Goal: Find specific page/section: Find specific page/section

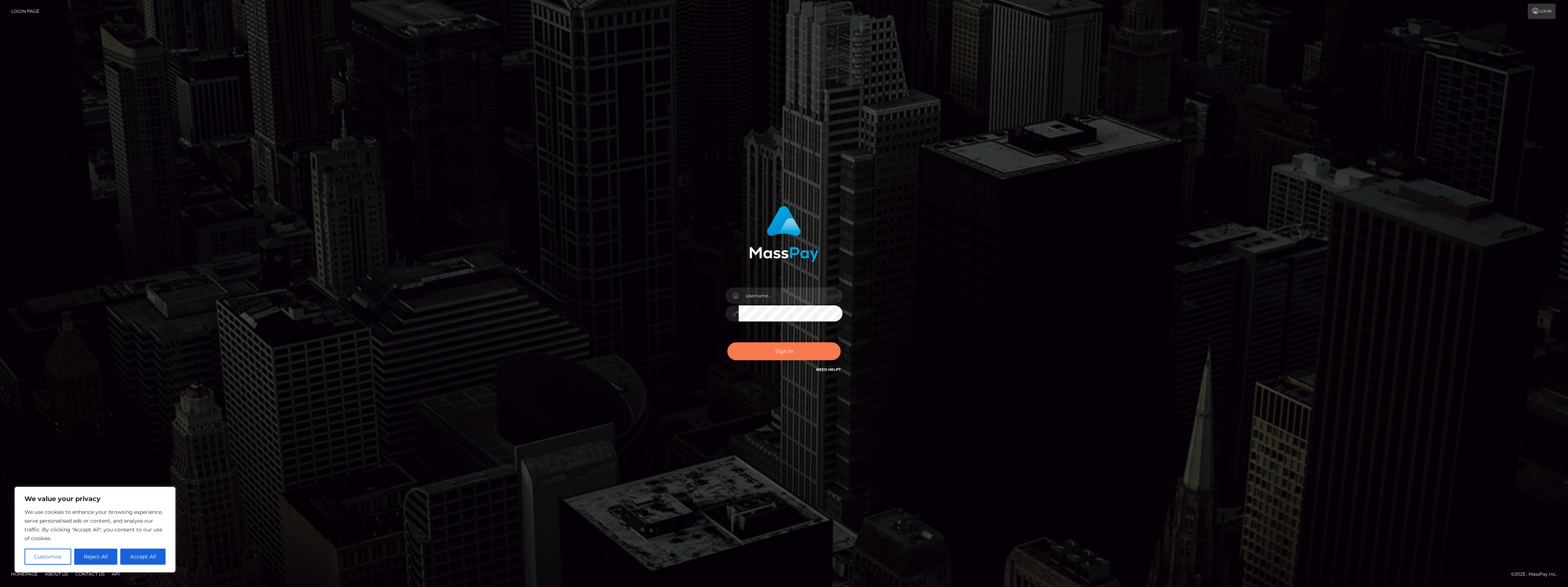
click at [796, 354] on button "Sign in" at bounding box center [784, 351] width 113 height 18
type input "bengreen"
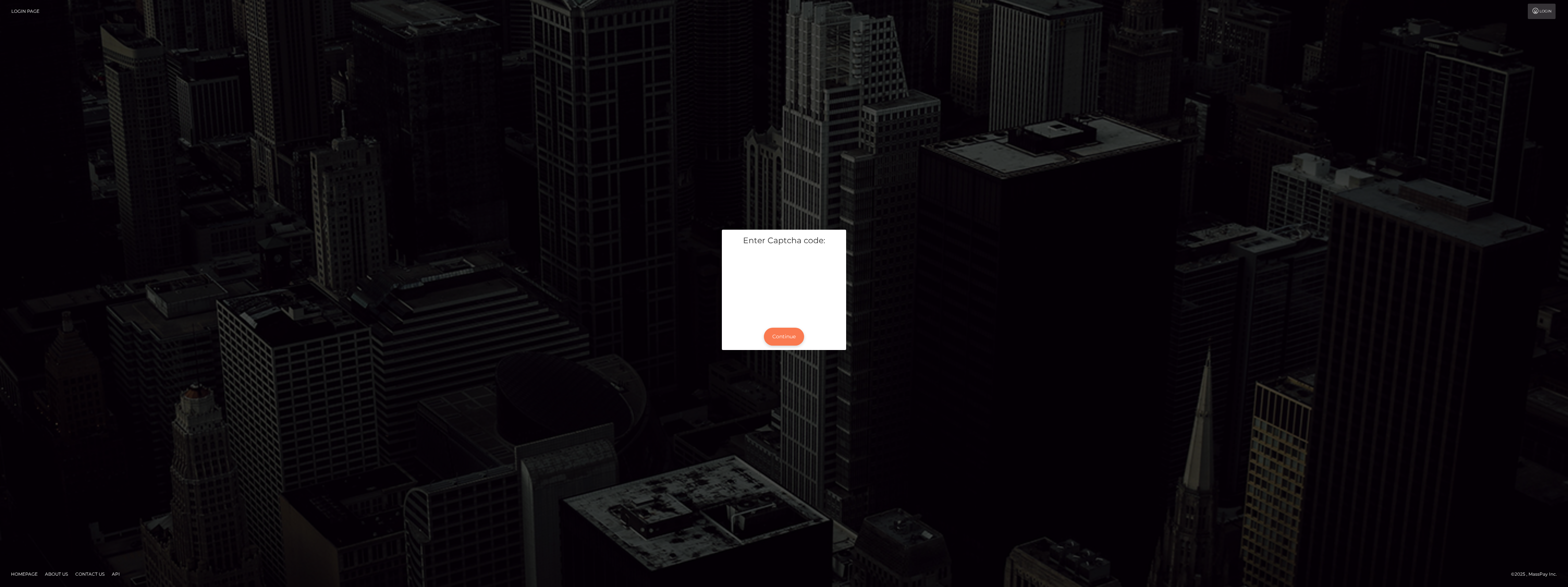
click at [785, 336] on button "Continue" at bounding box center [784, 336] width 40 height 18
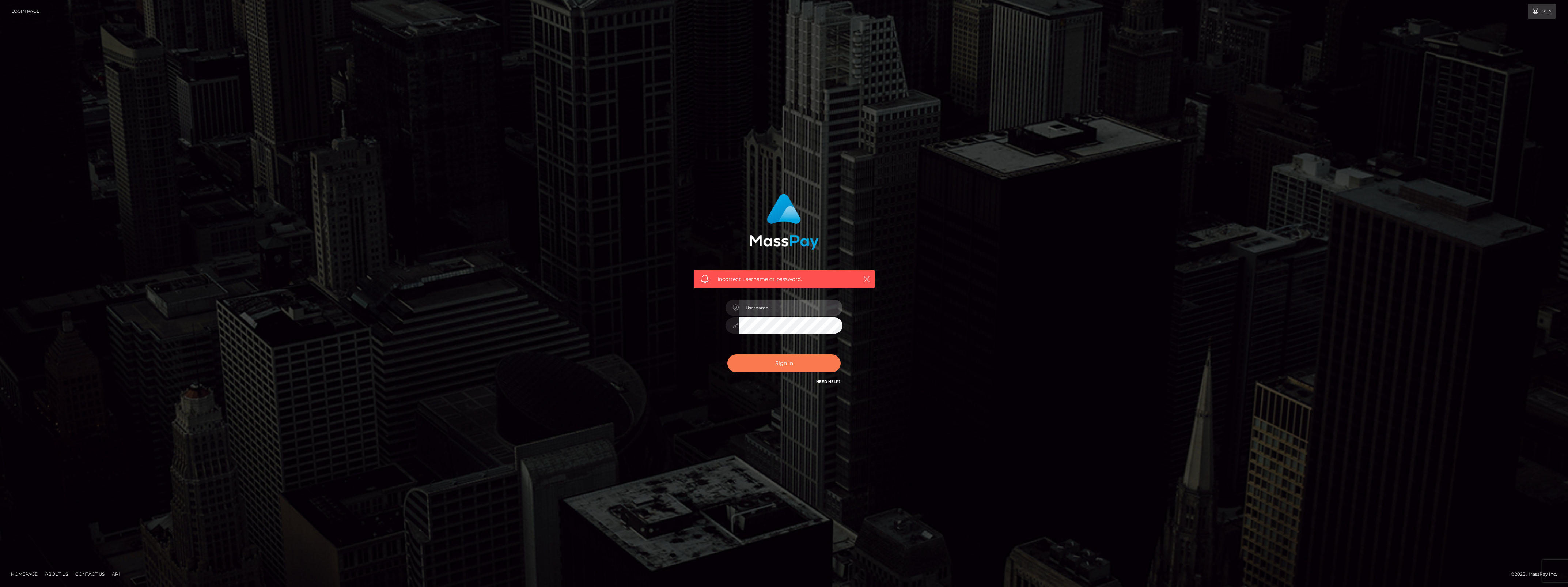
type input "bengreen"
click at [788, 359] on button "Sign in" at bounding box center [784, 363] width 113 height 18
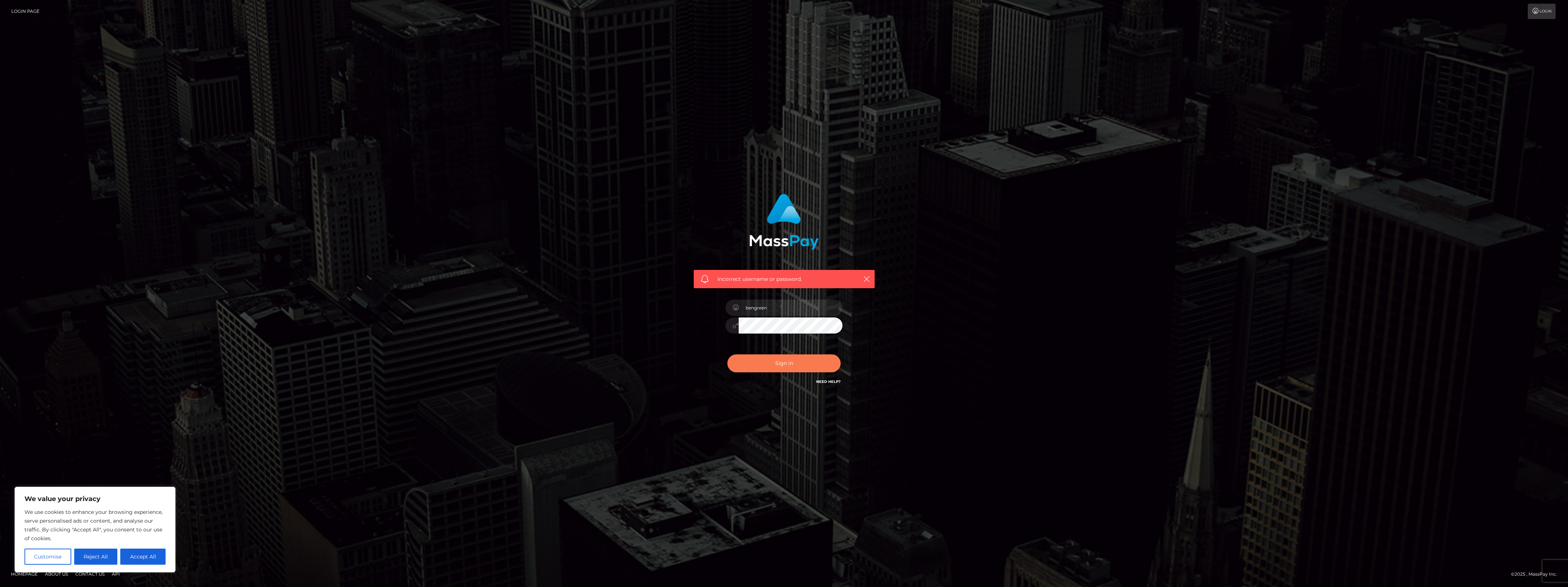
click at [768, 368] on button "Sign in" at bounding box center [784, 363] width 113 height 18
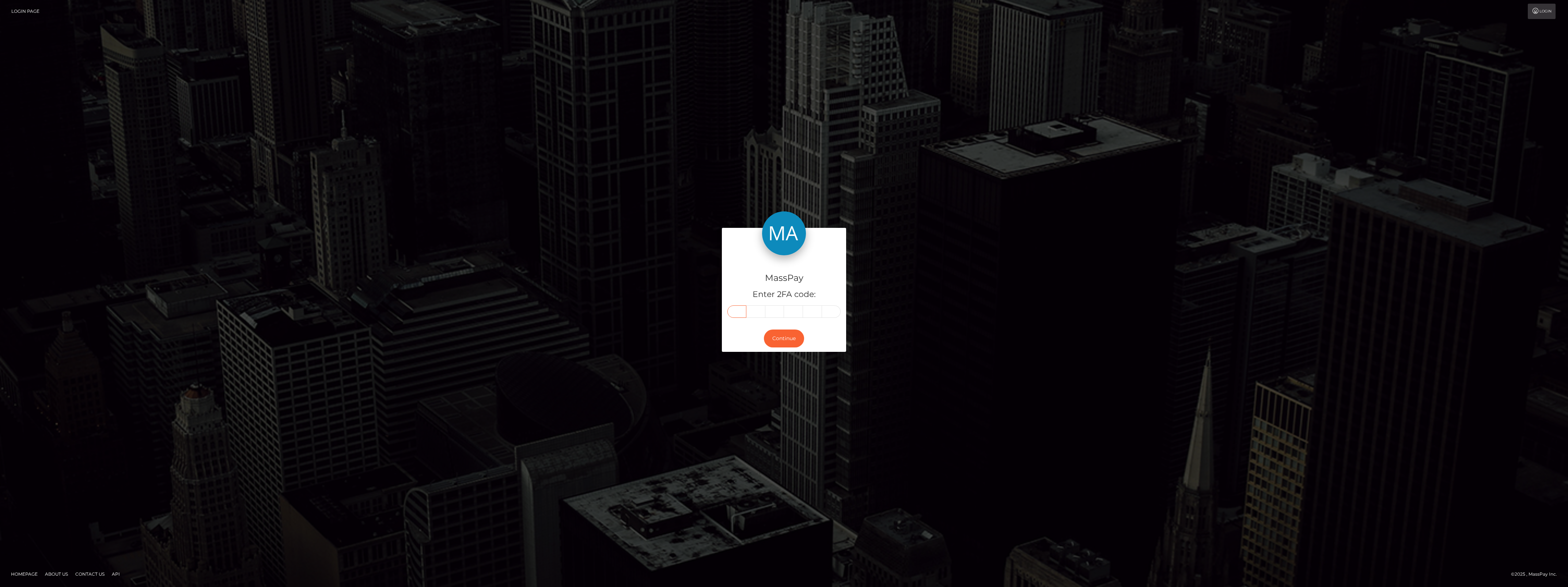
paste input "0"
type input "0"
type input "8"
type input "5"
type input "3"
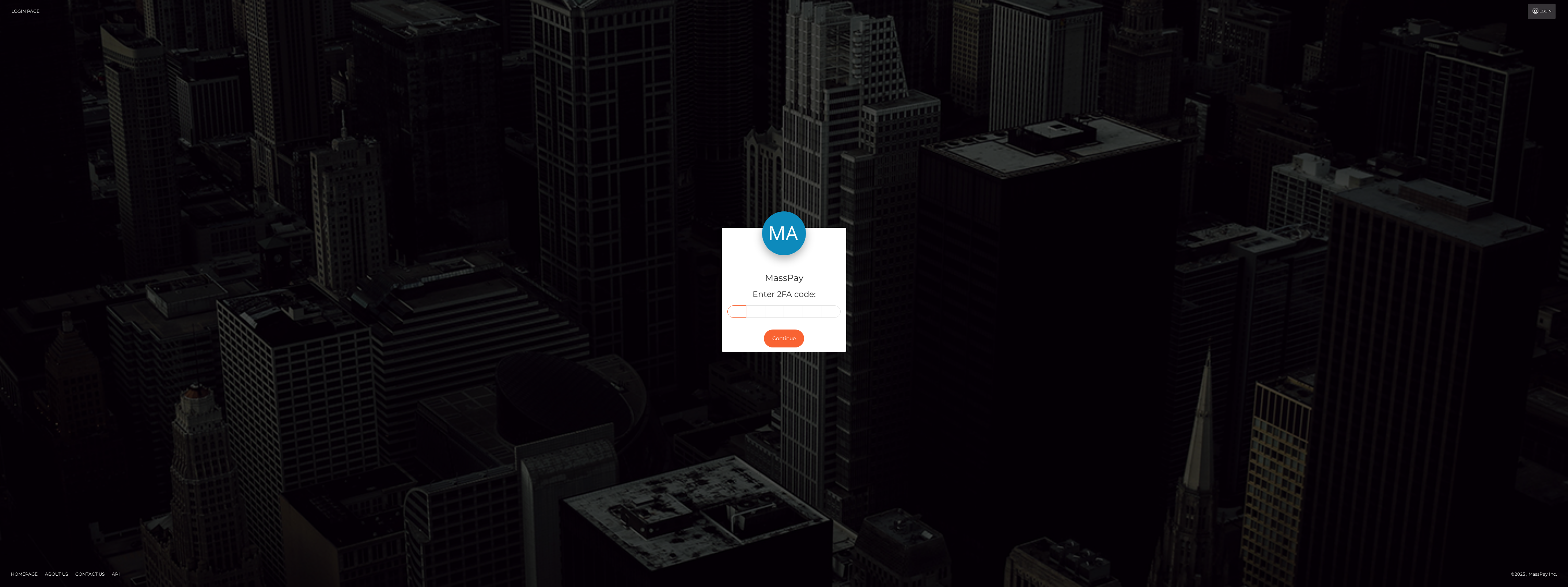
type input "0"
click at [784, 330] on button "Continue" at bounding box center [784, 338] width 40 height 18
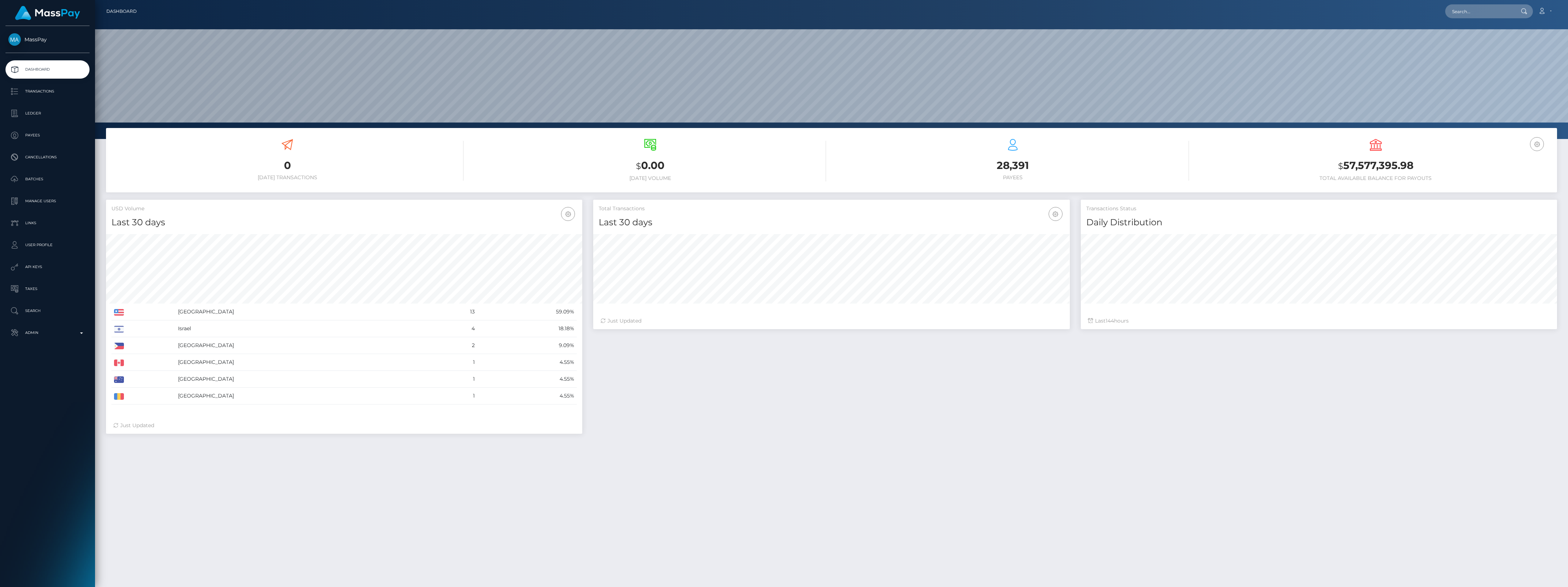
scroll to position [129, 476]
click at [41, 330] on p "Admin" at bounding box center [47, 332] width 78 height 11
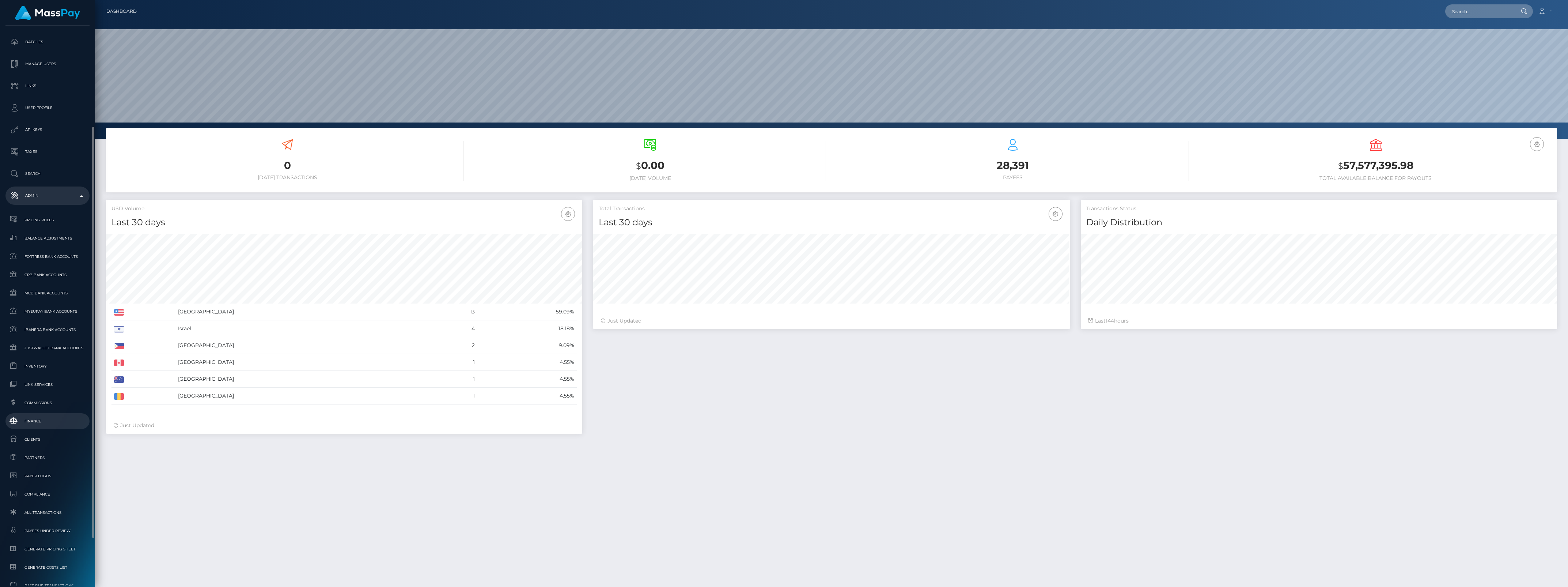
click at [29, 415] on link "Finance" at bounding box center [47, 421] width 84 height 16
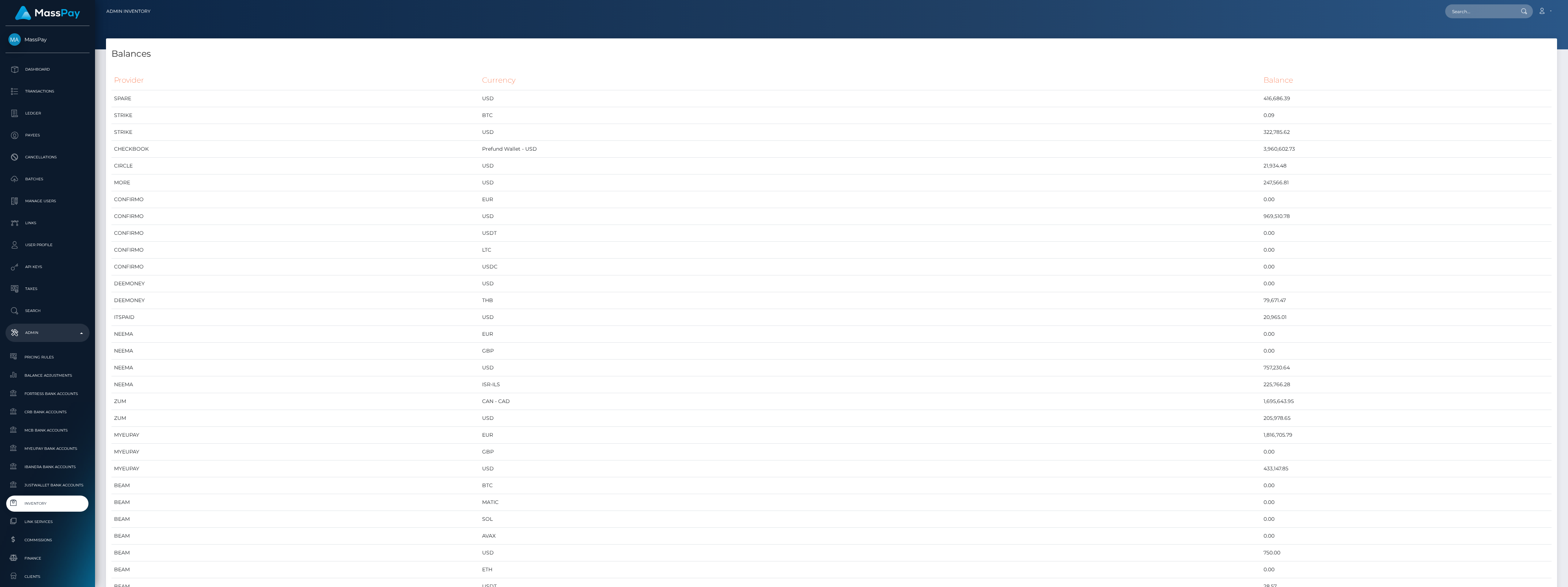
scroll to position [3618, 1451]
drag, startPoint x: 111, startPoint y: 80, endPoint x: 449, endPoint y: 242, distance: 374.8
click at [175, 96] on td "SPARE" at bounding box center [295, 99] width 368 height 17
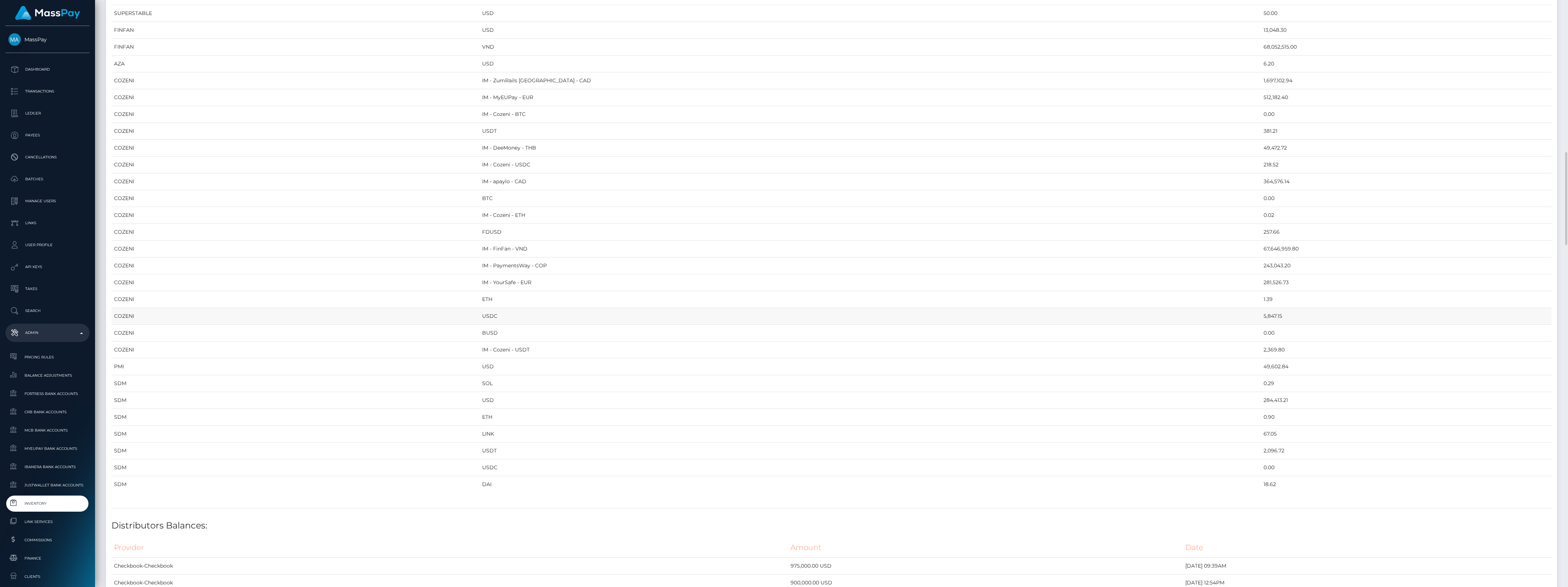
scroll to position [1097, 0]
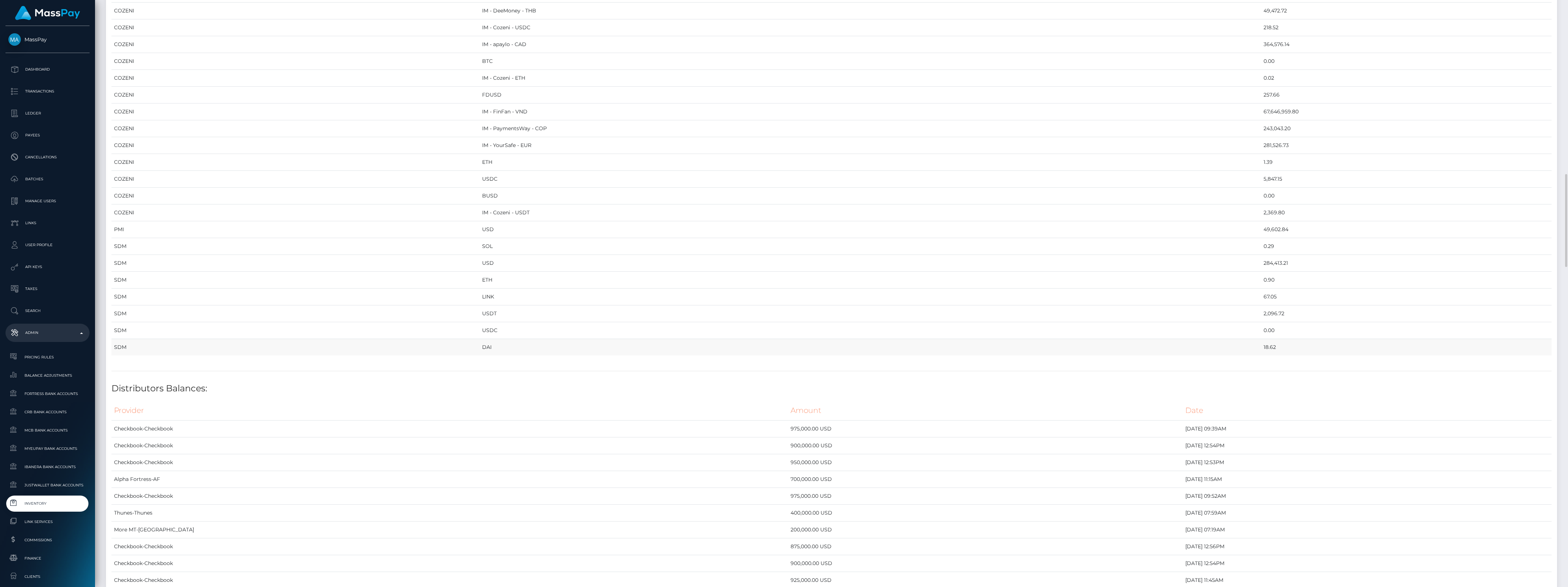
drag, startPoint x: 116, startPoint y: 77, endPoint x: 1214, endPoint y: 350, distance: 1131.4
copy table "Provider Currency Balance SPARE USD 416,686.39 STRIKE BTC 0.09 STRIKE USD 322,7…"
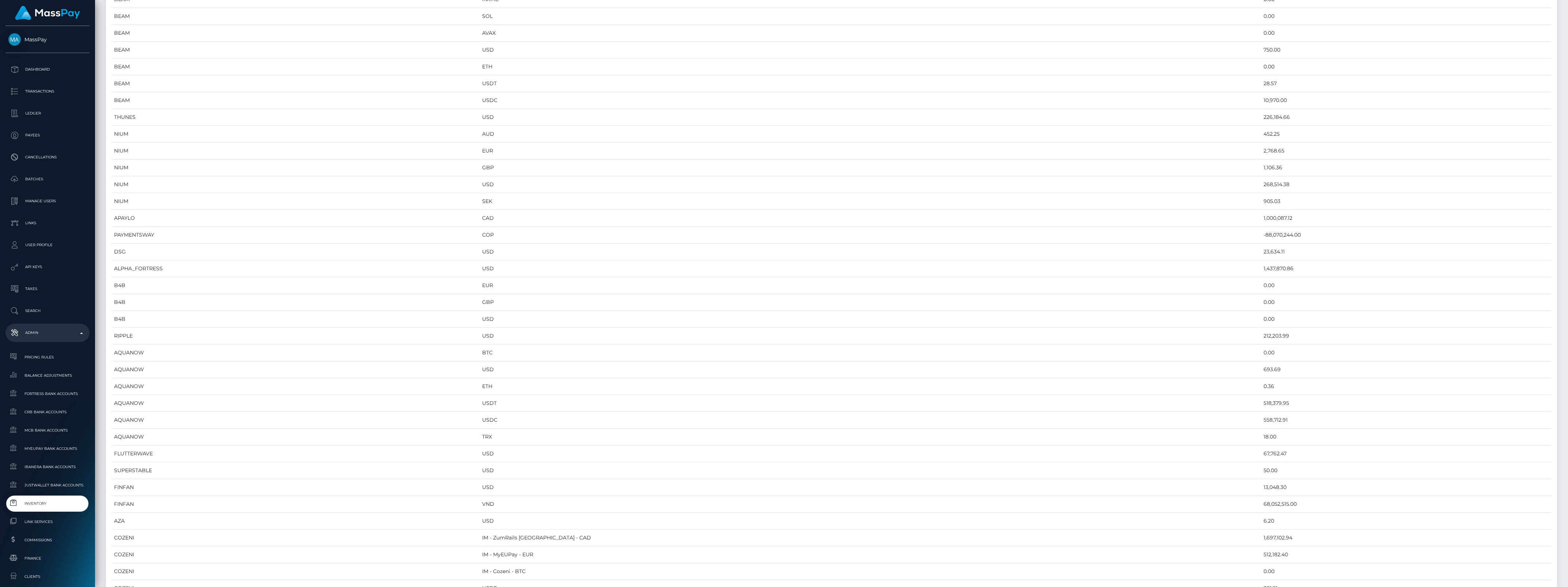
scroll to position [0, 0]
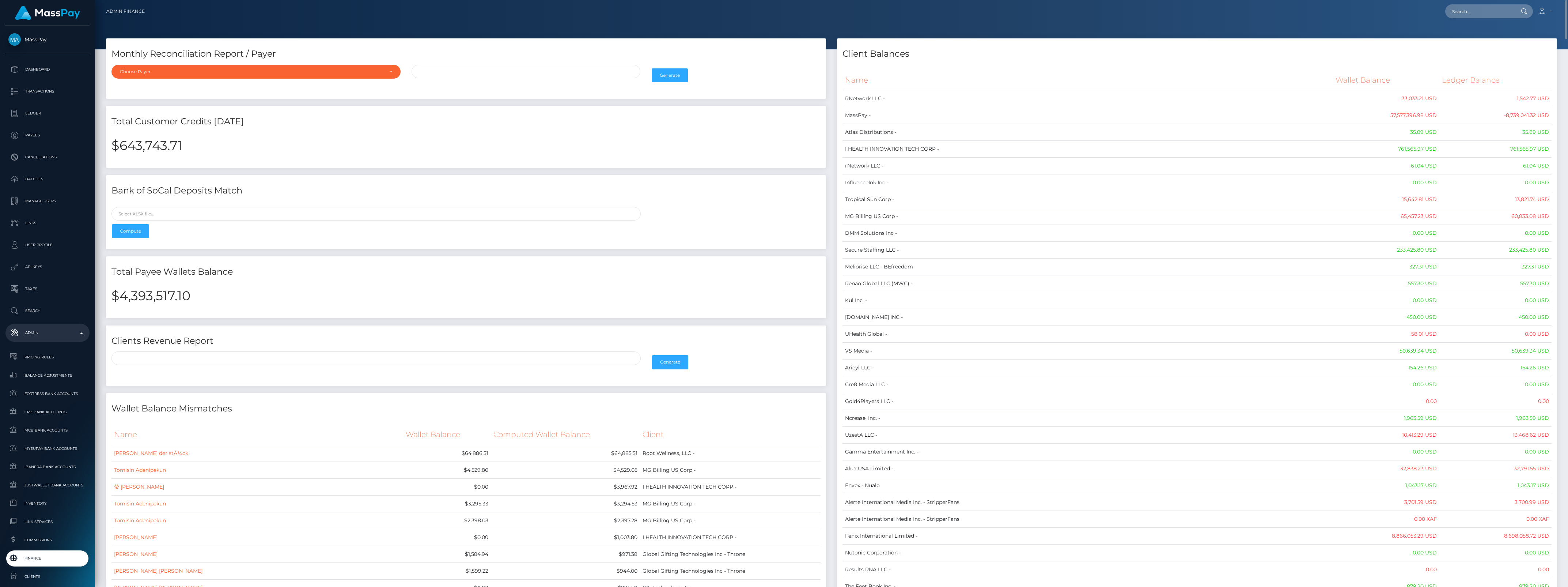
drag, startPoint x: 1545, startPoint y: 322, endPoint x: 846, endPoint y: 83, distance: 738.7
copy table "Name Wallet Balance Ledger Balance RNetwork LLC - 33,033.21 USD 1,542.77 USD Ma…"
click at [157, 288] on h2 "$4,393,517.10" at bounding box center [466, 295] width 709 height 15
click at [156, 290] on h2 "$4,393,517.10" at bounding box center [466, 295] width 709 height 15
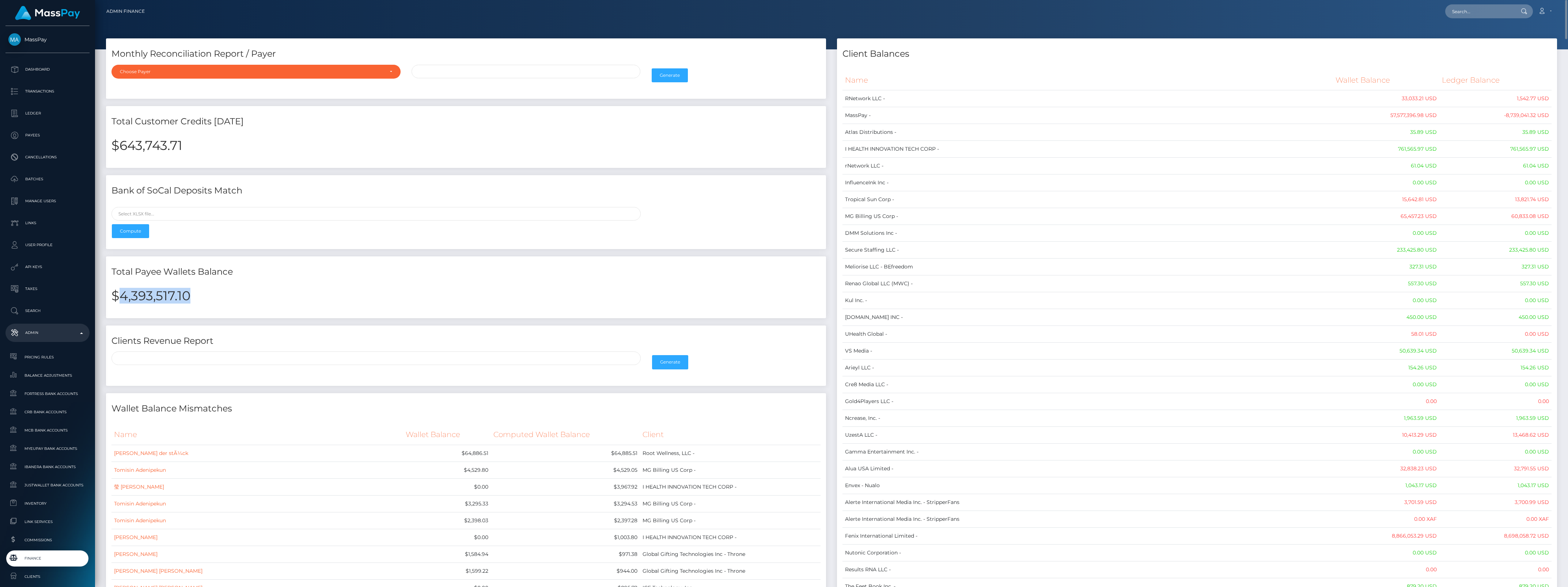
click at [156, 290] on h2 "$4,393,517.10" at bounding box center [466, 295] width 709 height 15
copy h2 "4,393,517.10"
